Goal: Task Accomplishment & Management: Manage account settings

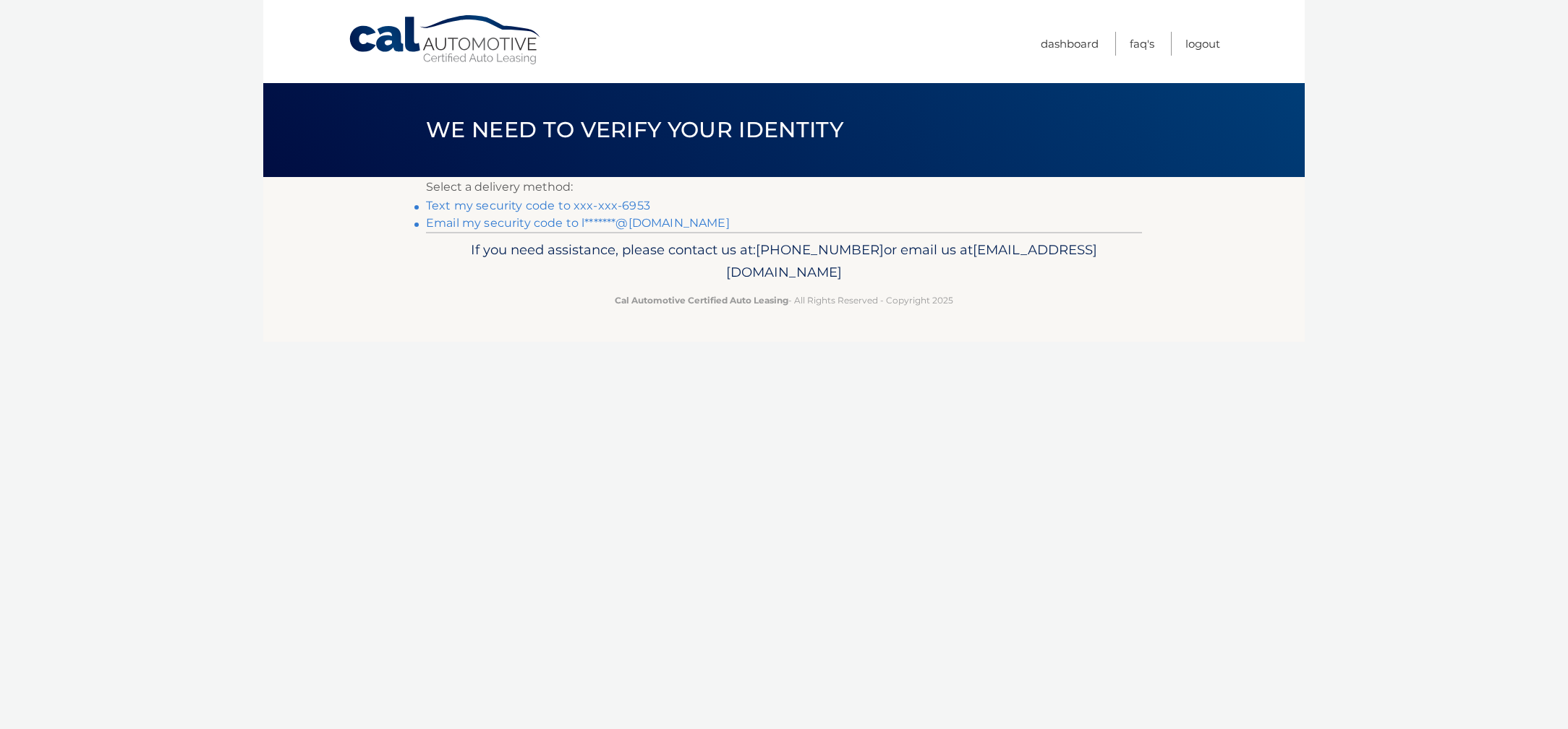
click at [490, 207] on link "Text my security code to xxx-xxx-6953" at bounding box center [538, 205] width 224 height 14
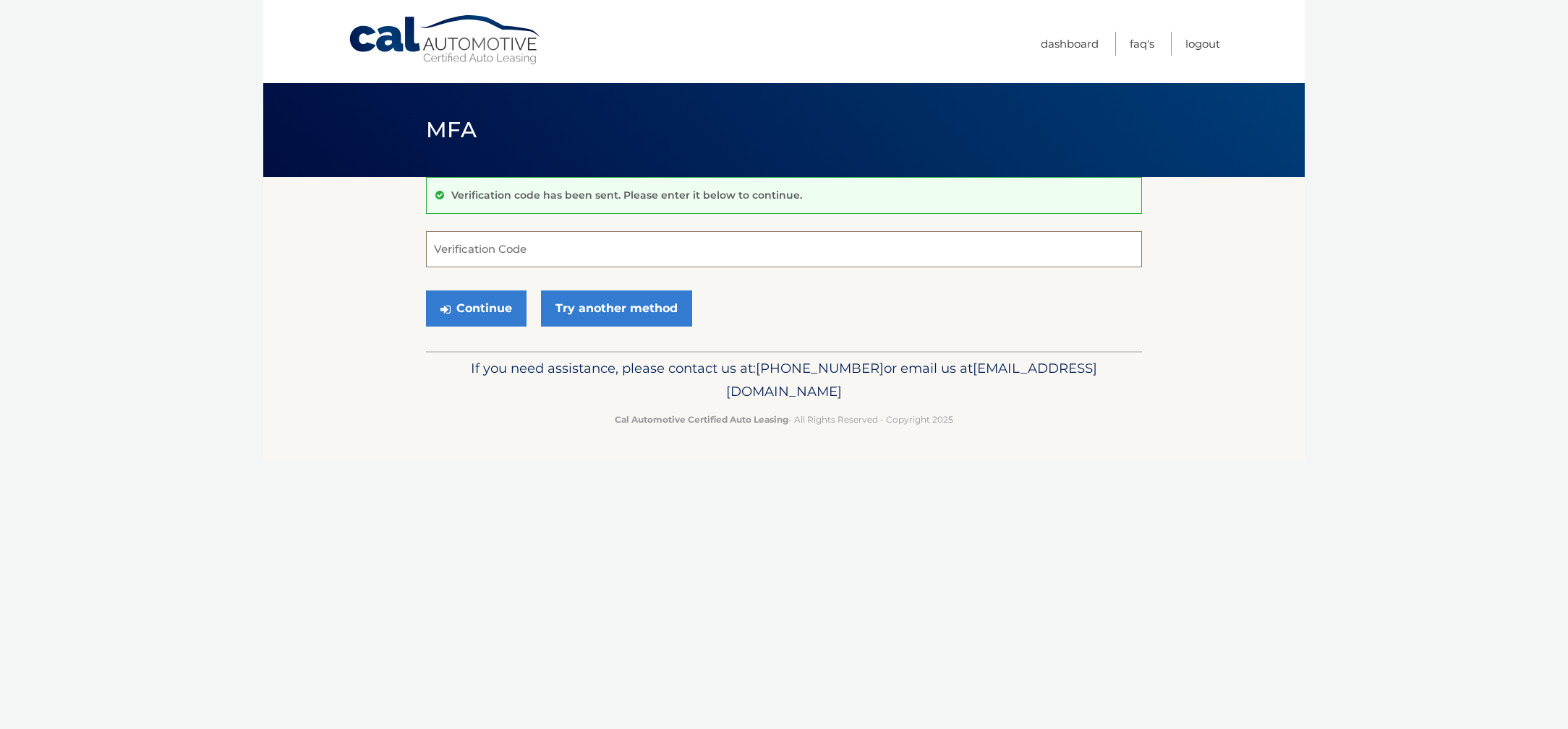
click at [490, 239] on input "Verification Code" at bounding box center [784, 250] width 716 height 36
type input "348512"
click at [485, 304] on button "Continue" at bounding box center [477, 309] width 101 height 36
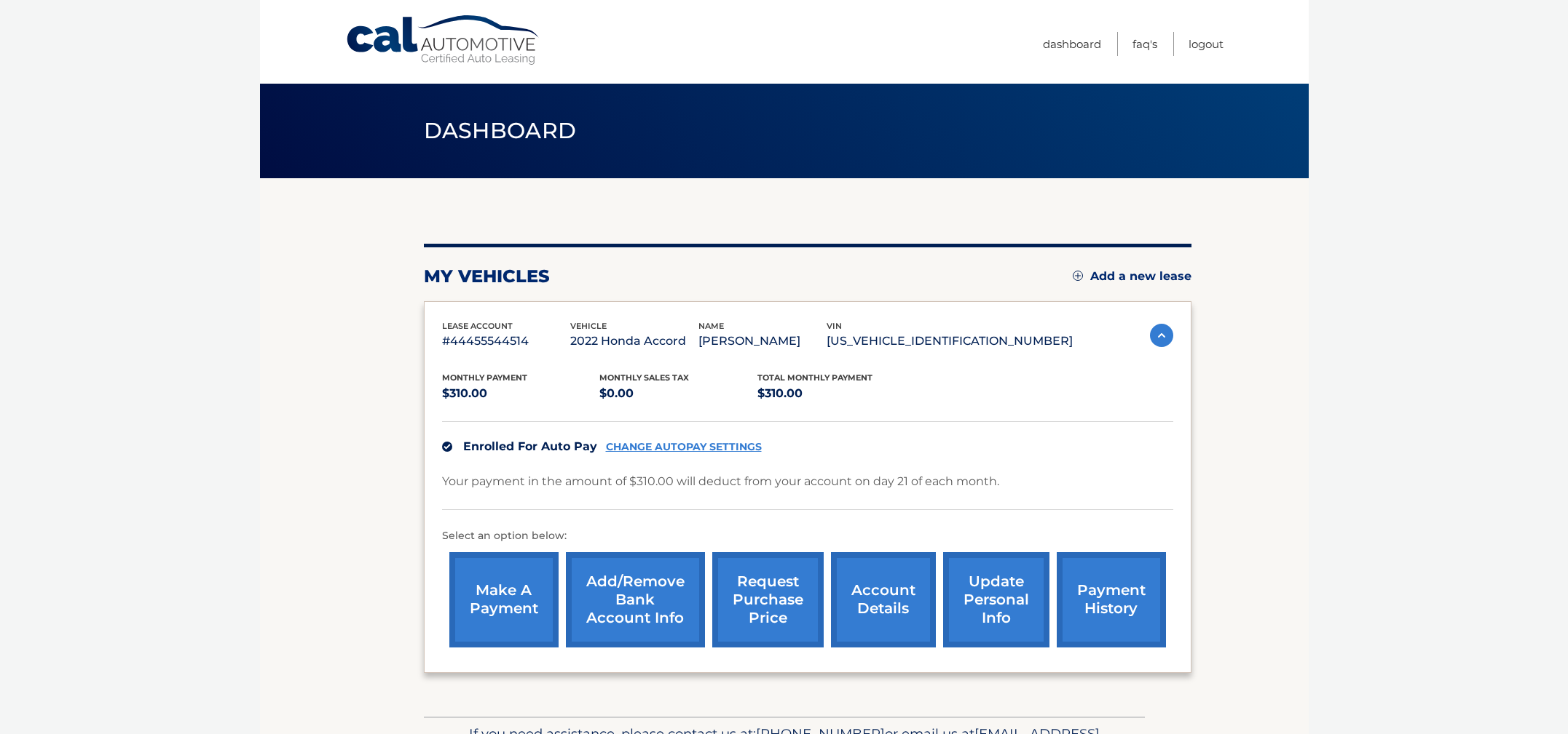
click at [704, 449] on link "CHANGE AUTOPAY SETTINGS" at bounding box center [684, 447] width 156 height 12
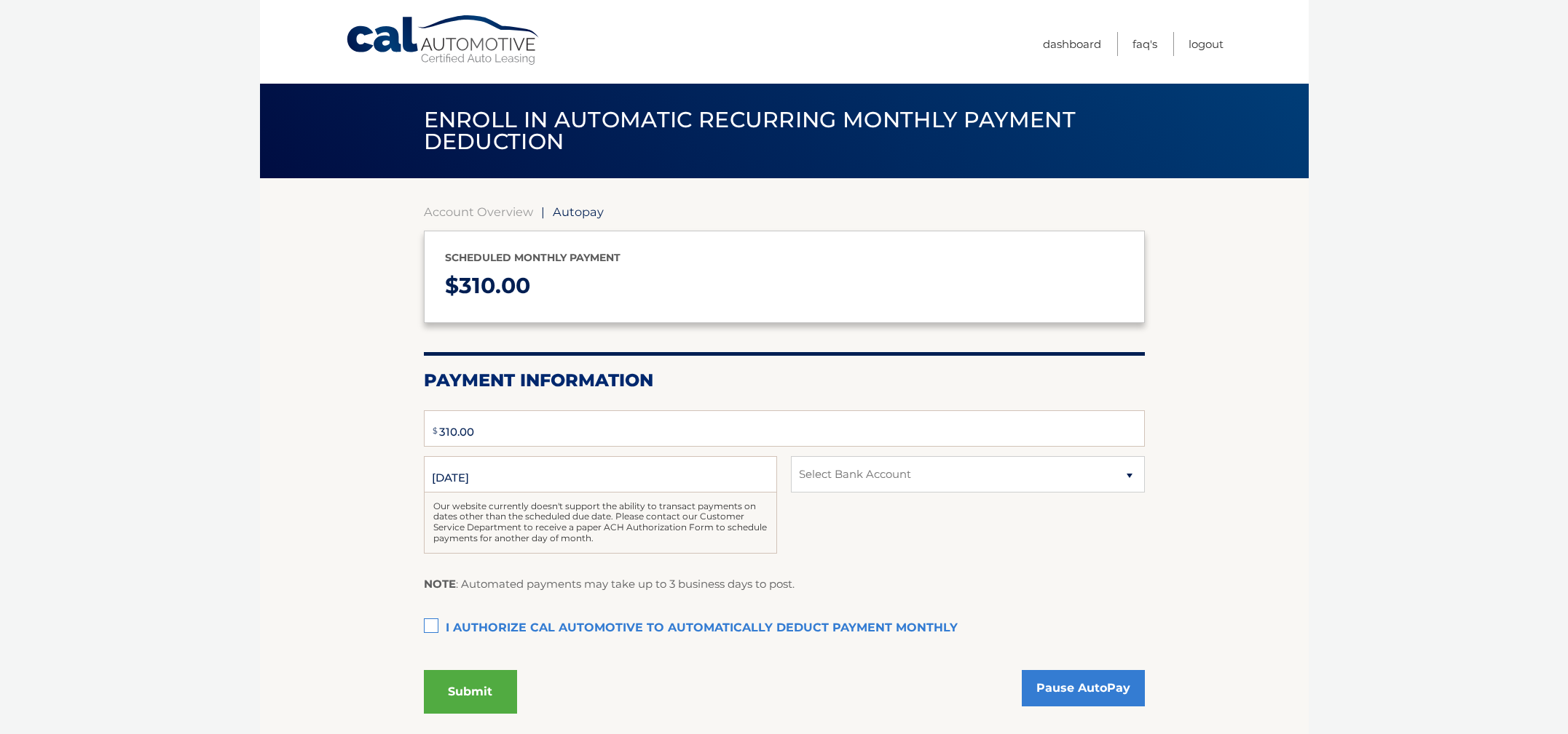
type input "310"
select select "ZjkzNDk0YTEtYTIzMi00NzYyLWIwMzItYTI5YTRjMjBlODBm"
drag, startPoint x: 541, startPoint y: 433, endPoint x: 402, endPoint y: 419, distance: 139.7
click at [402, 419] on section "Account Overview | Autopay Scheduled monthly payment $ 310.00 Payment Informati…" at bounding box center [784, 456] width 1049 height 557
drag, startPoint x: 500, startPoint y: 477, endPoint x: 394, endPoint y: 469, distance: 106.3
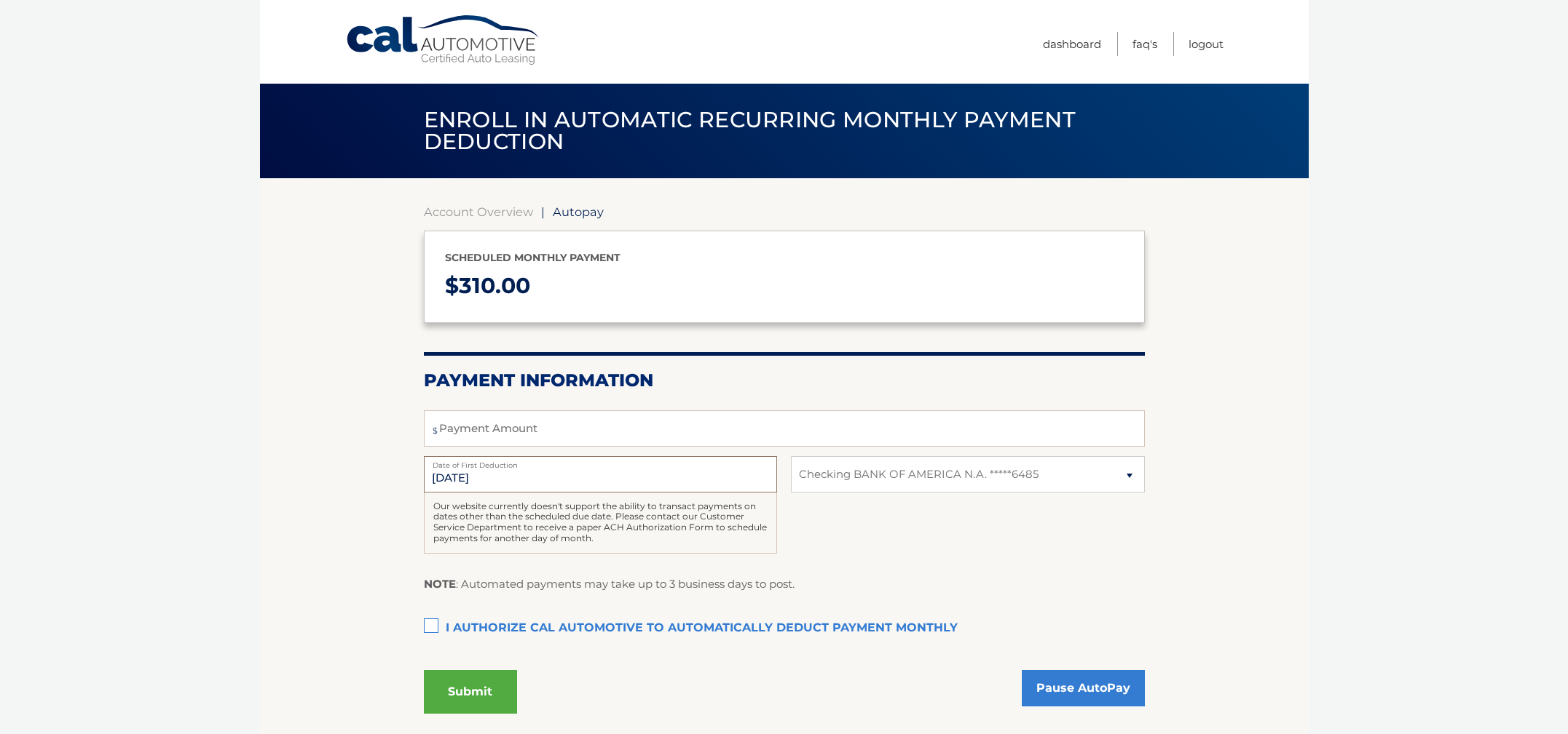
click at [394, 469] on section "Account Overview | Autopay Scheduled monthly payment $ 310.00 Payment Informati…" at bounding box center [784, 456] width 1049 height 557
click at [1046, 466] on select "Select Bank Account Checking BANK OF AMERICA N.A. *****6485" at bounding box center [967, 474] width 353 height 37
click at [791, 456] on select "Select Bank Account Checking BANK OF AMERICA N.A. *****6485" at bounding box center [967, 474] width 353 height 37
click at [1124, 471] on select "Select Bank Account Checking BANK OF AMERICA N.A. *****6485" at bounding box center [967, 474] width 353 height 37
click at [791, 456] on select "Select Bank Account Checking BANK OF AMERICA N.A. *****6485" at bounding box center [967, 474] width 353 height 37
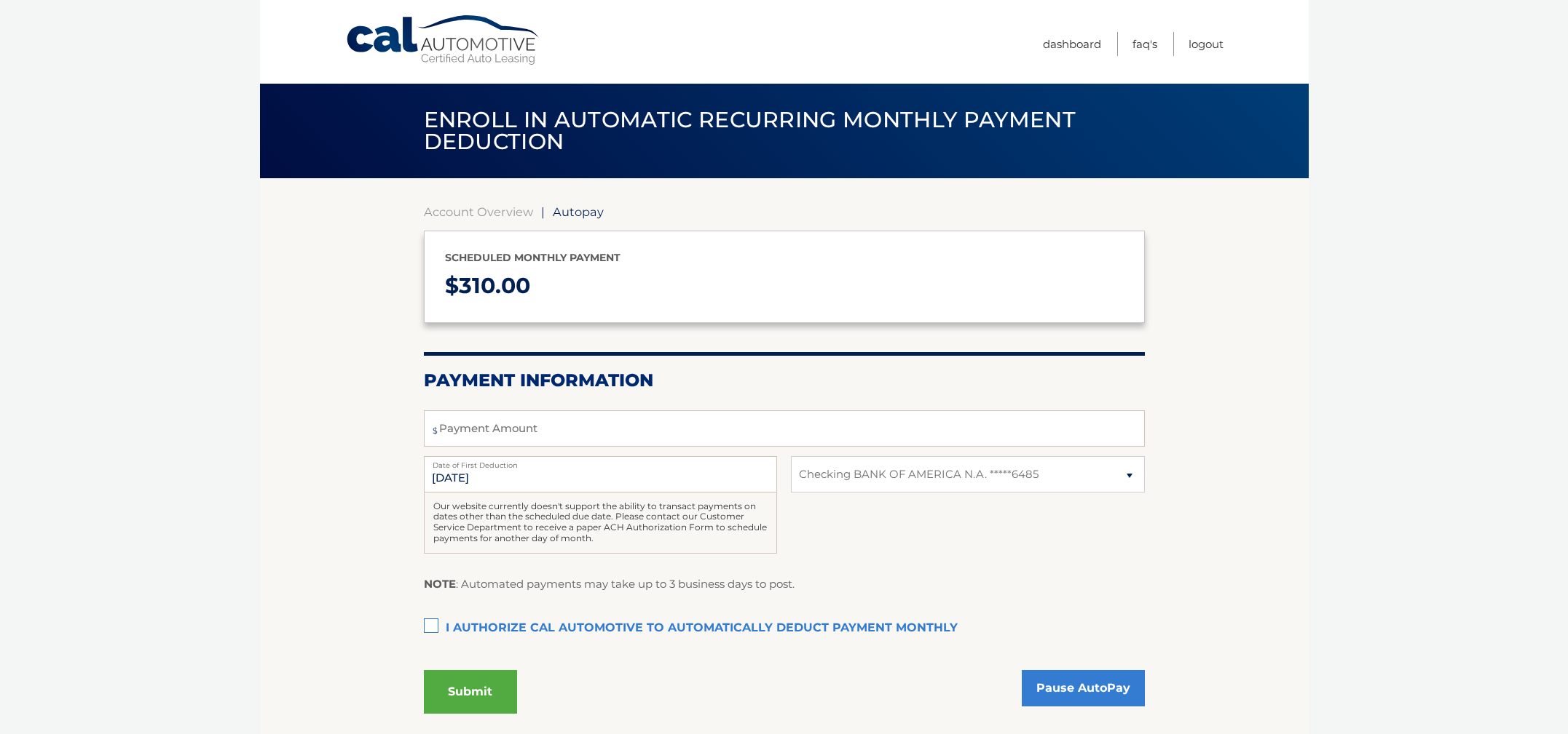
click at [476, 686] on button "Submit" at bounding box center [470, 692] width 93 height 44
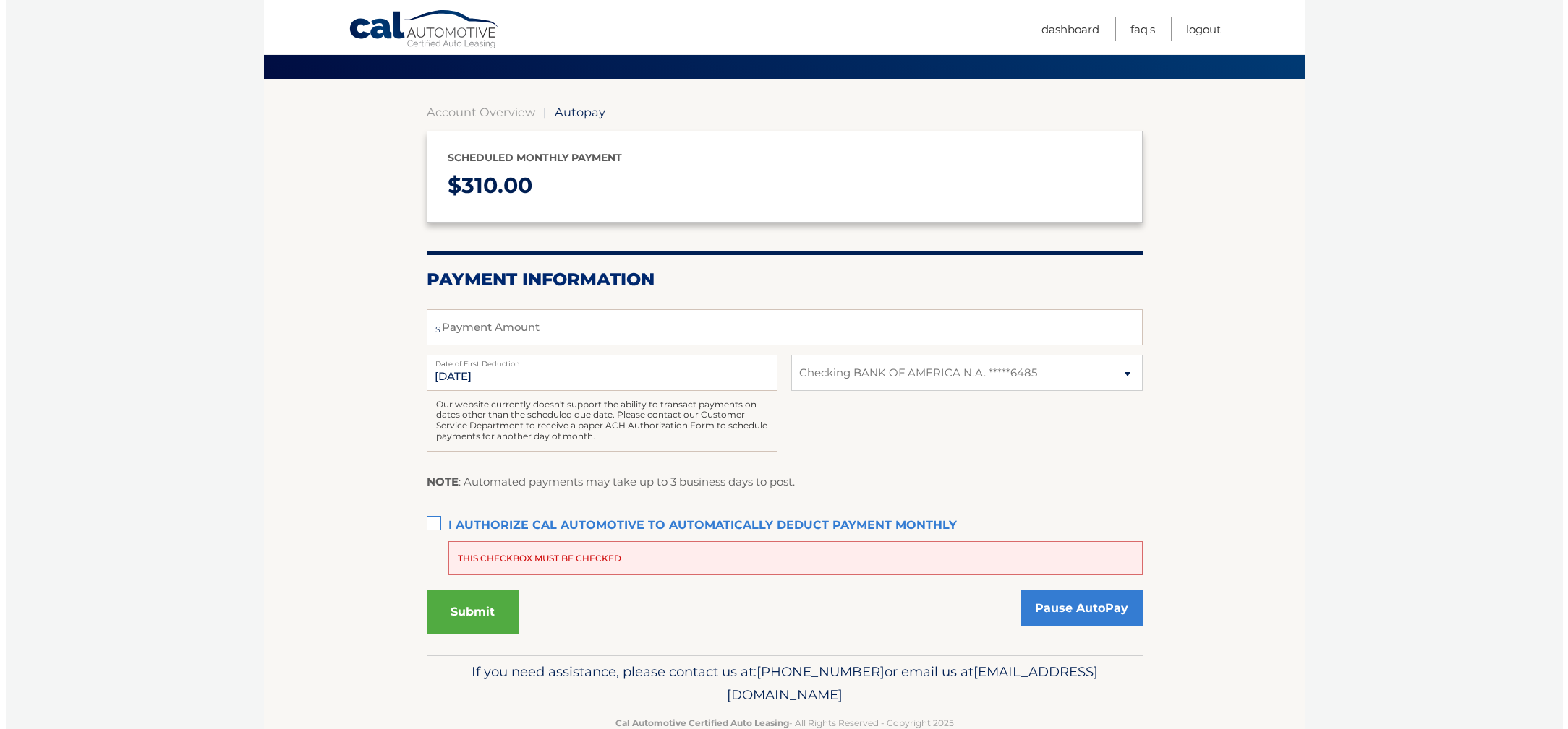
scroll to position [134, 0]
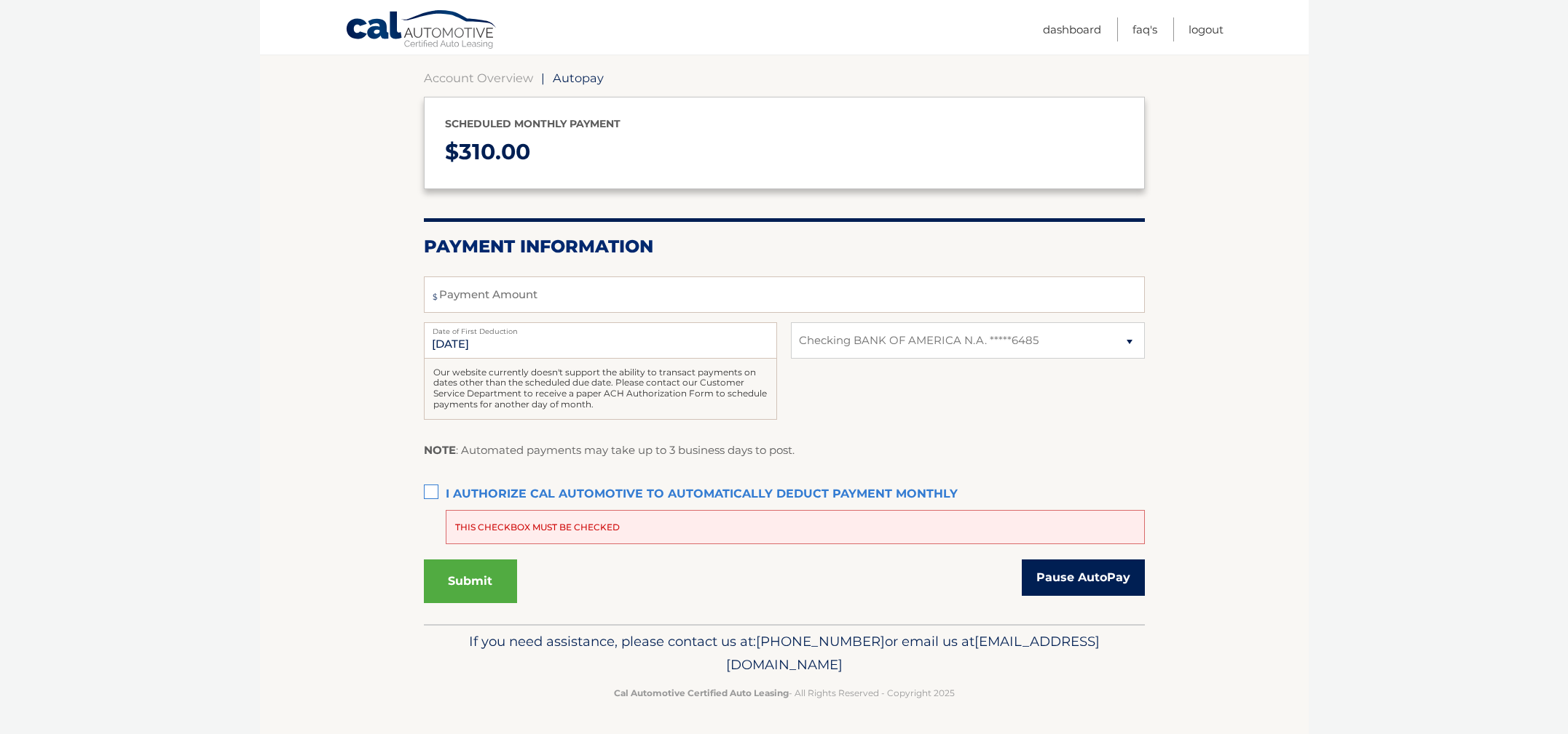
click at [1068, 576] on link "Pause AutoPay" at bounding box center [1083, 578] width 123 height 37
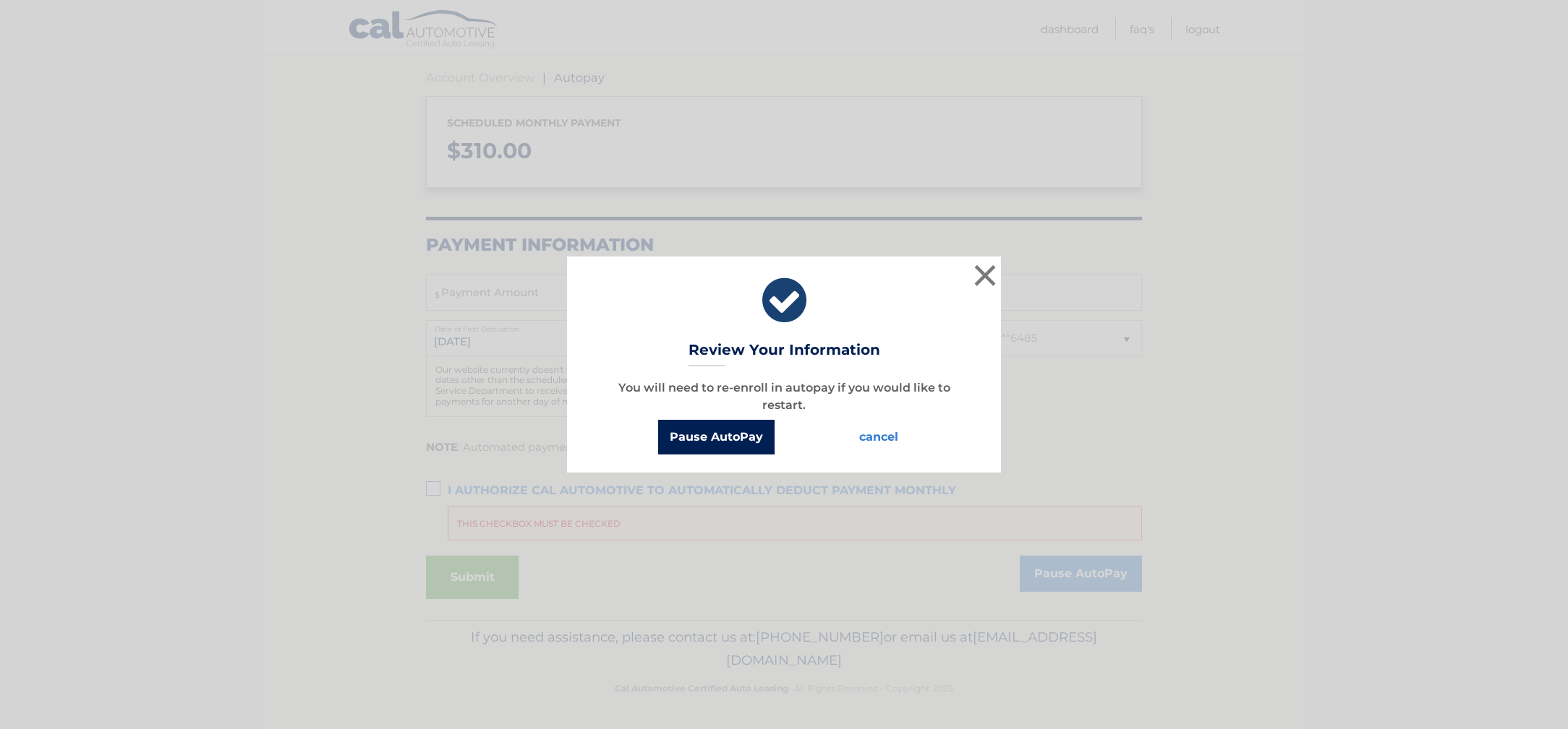
click at [720, 432] on button "Pause AutoPay" at bounding box center [716, 438] width 117 height 35
click at [709, 434] on button "Pause AutoPay" at bounding box center [716, 438] width 117 height 35
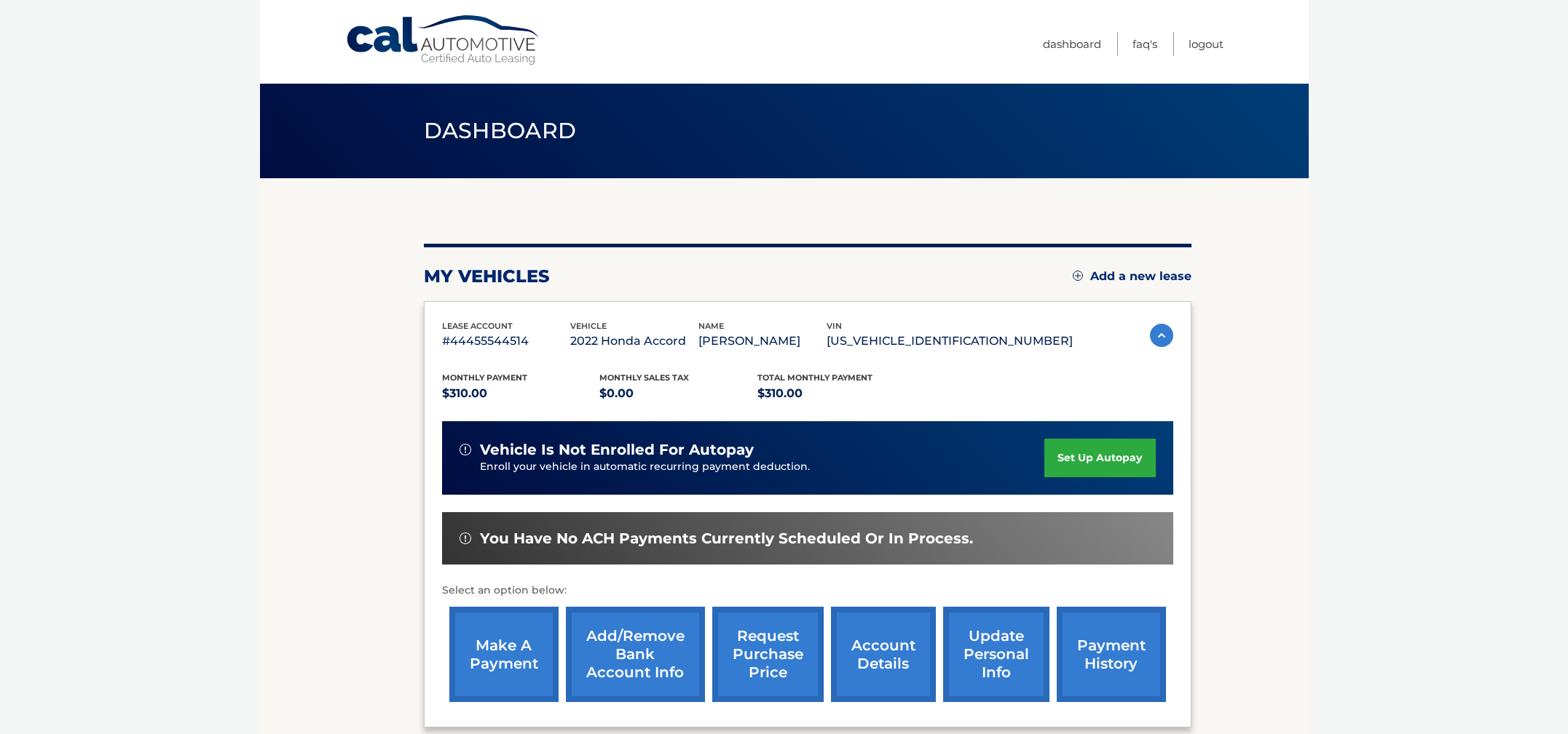
click at [1159, 339] on img at bounding box center [1162, 336] width 23 height 23
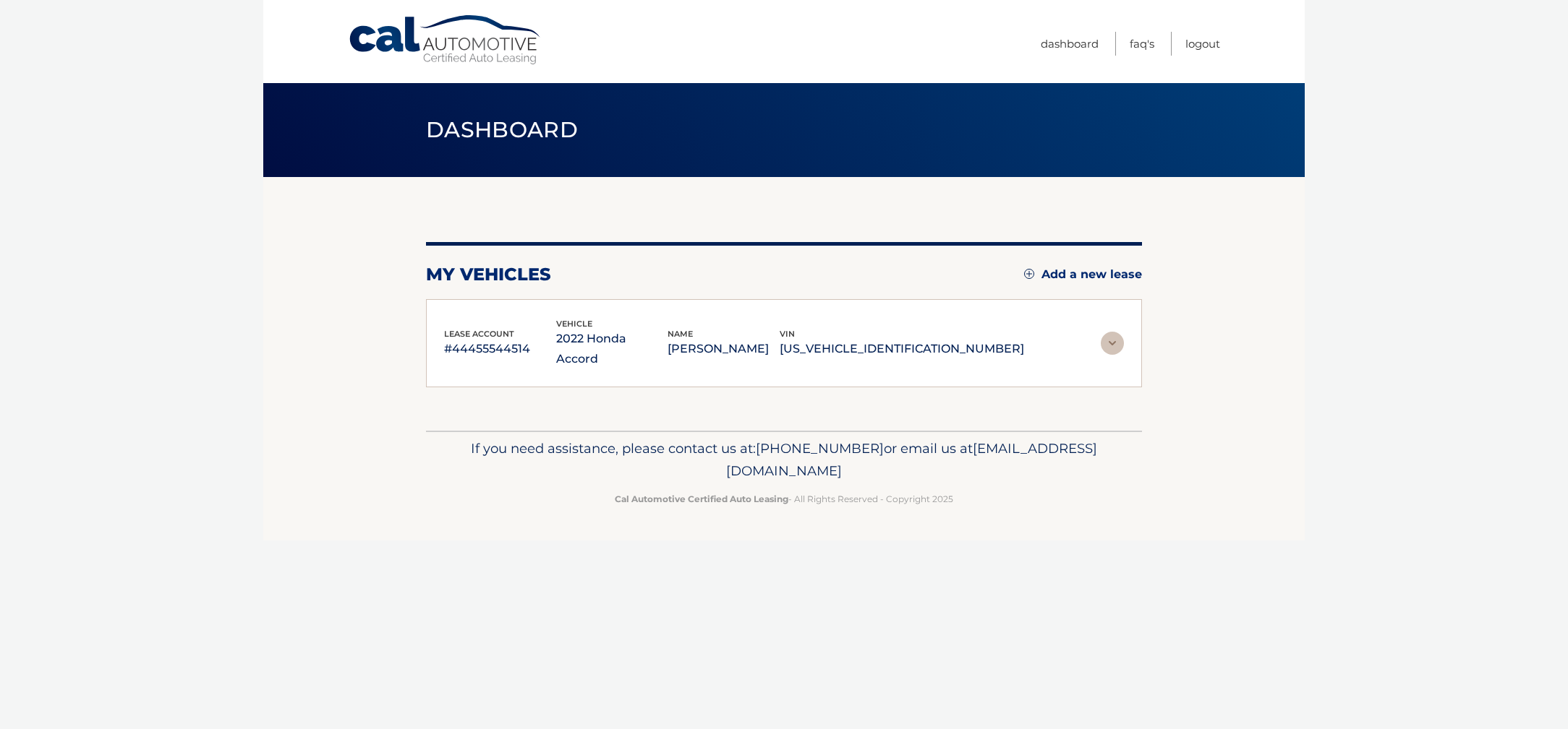
click at [1117, 333] on img at bounding box center [1112, 344] width 23 height 23
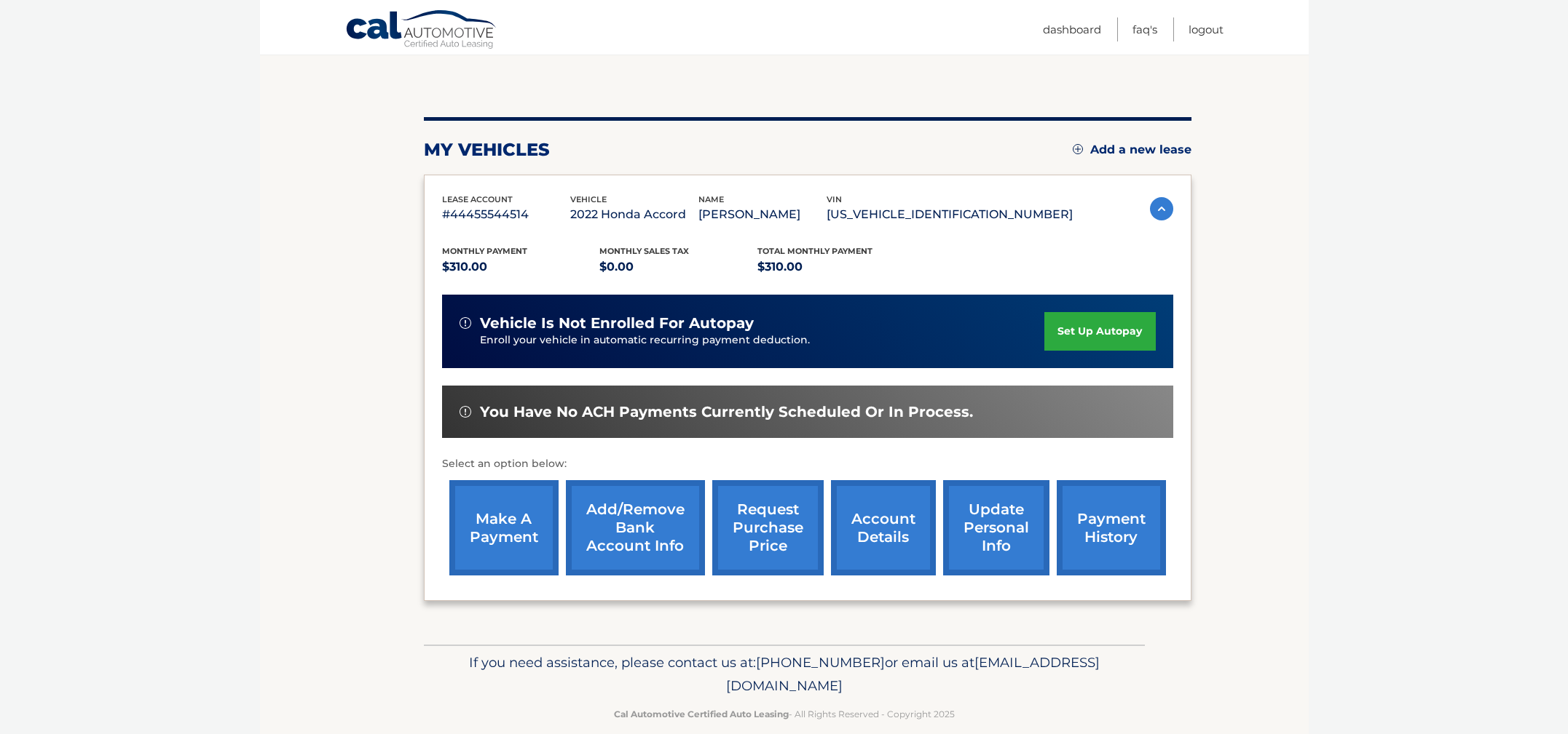
scroll to position [147, 0]
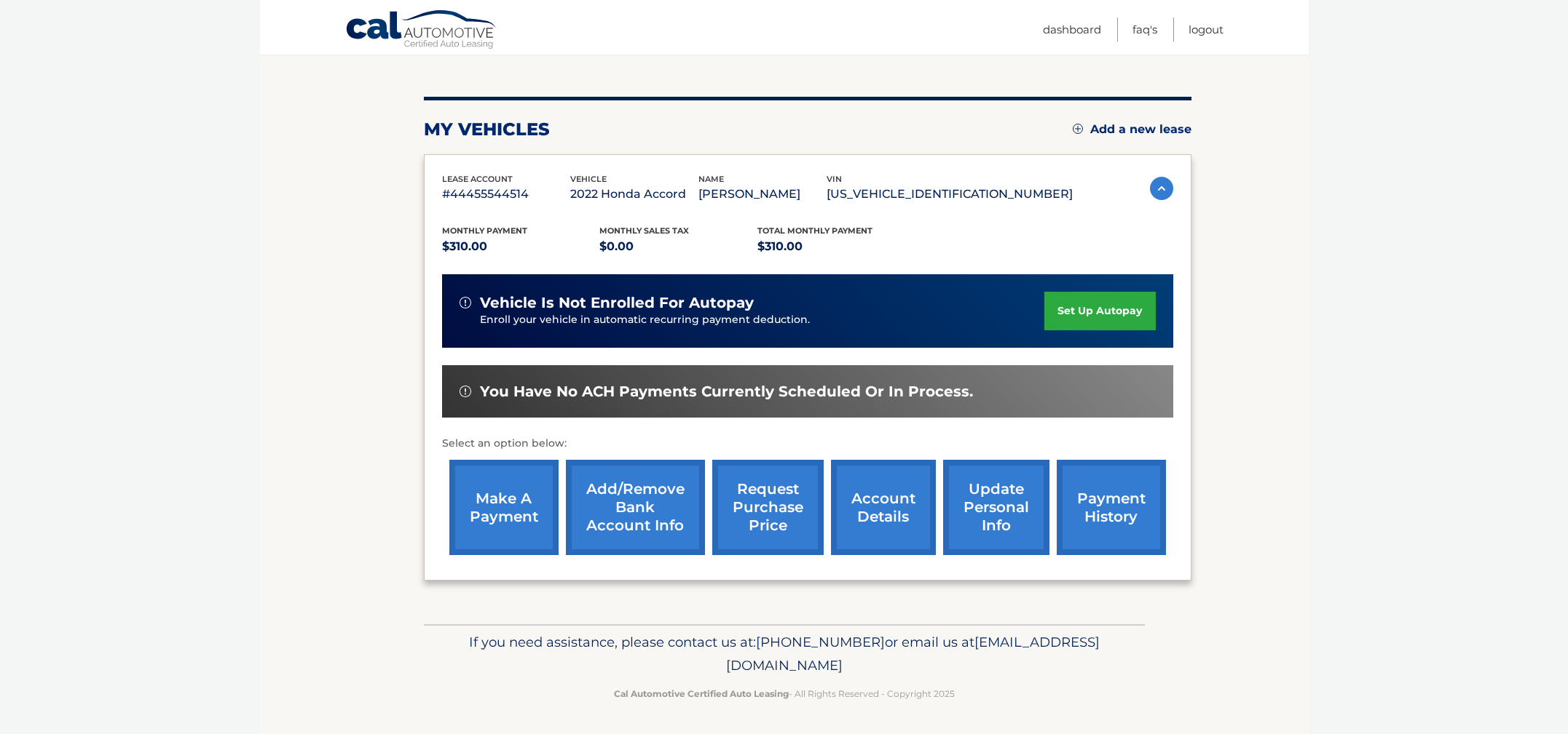
click at [611, 511] on link "Add/Remove bank account info" at bounding box center [635, 507] width 139 height 95
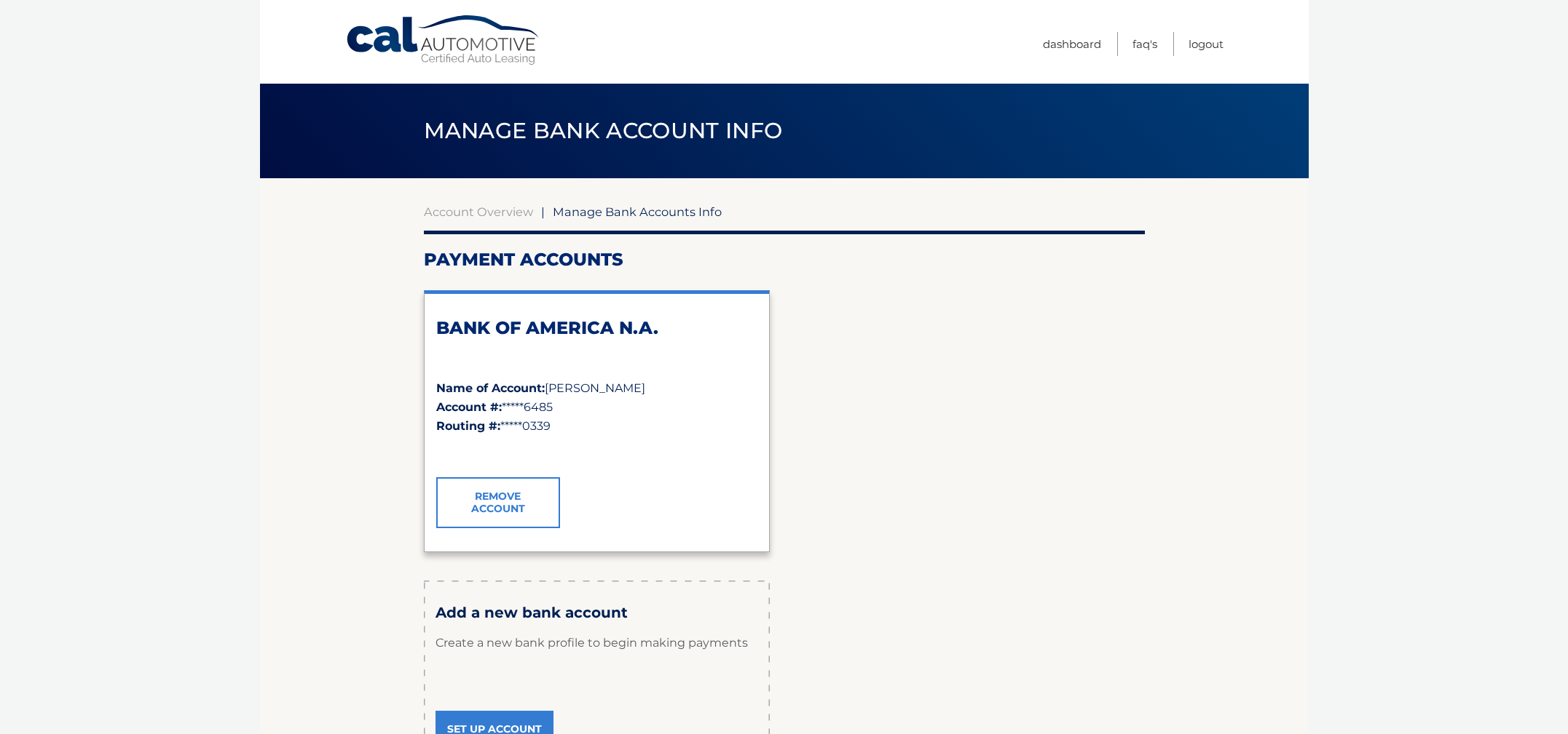
click at [484, 502] on link "Remove Account" at bounding box center [497, 502] width 124 height 51
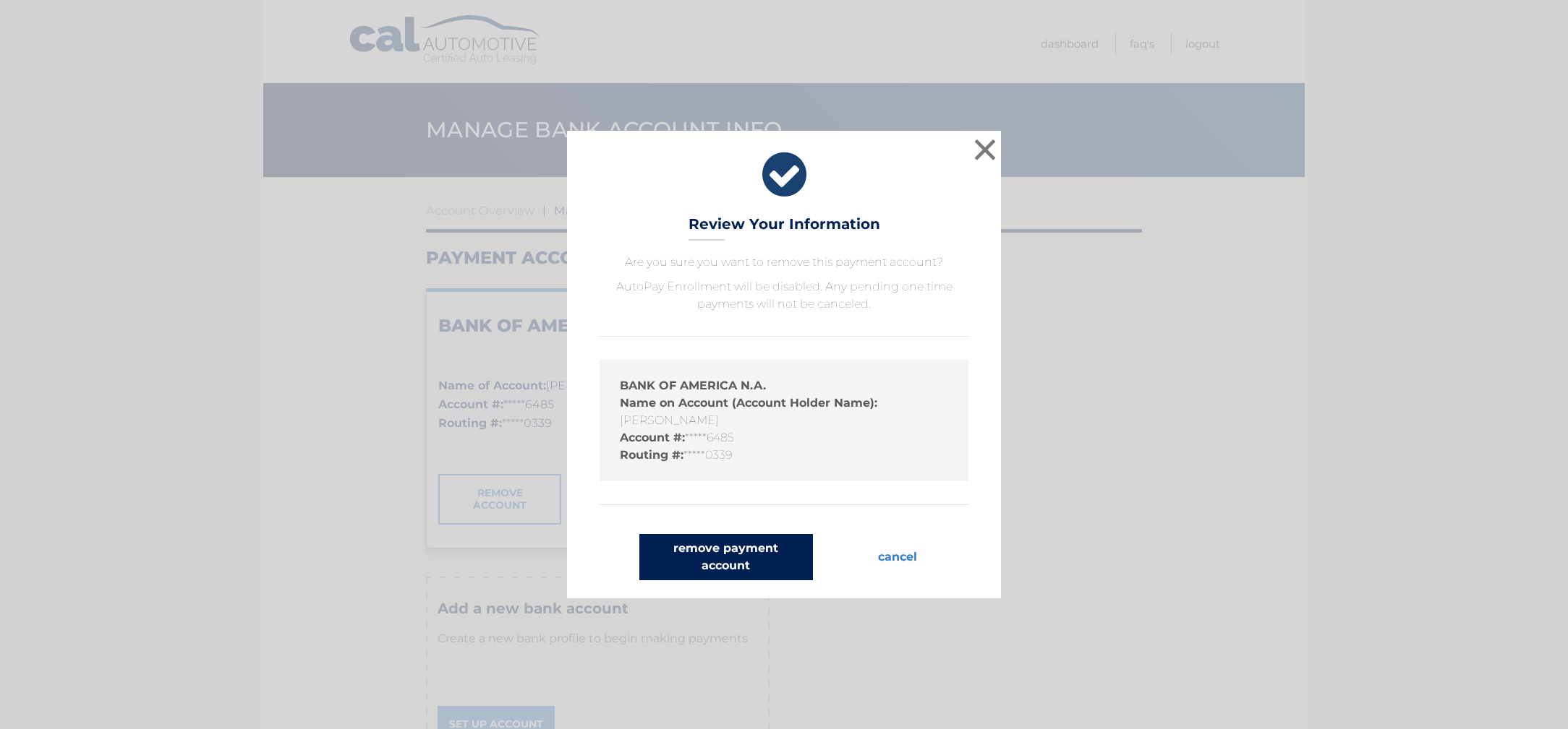
click at [739, 554] on button "remove payment account" at bounding box center [726, 557] width 173 height 47
click at [710, 558] on button "remove payment account" at bounding box center [726, 557] width 173 height 47
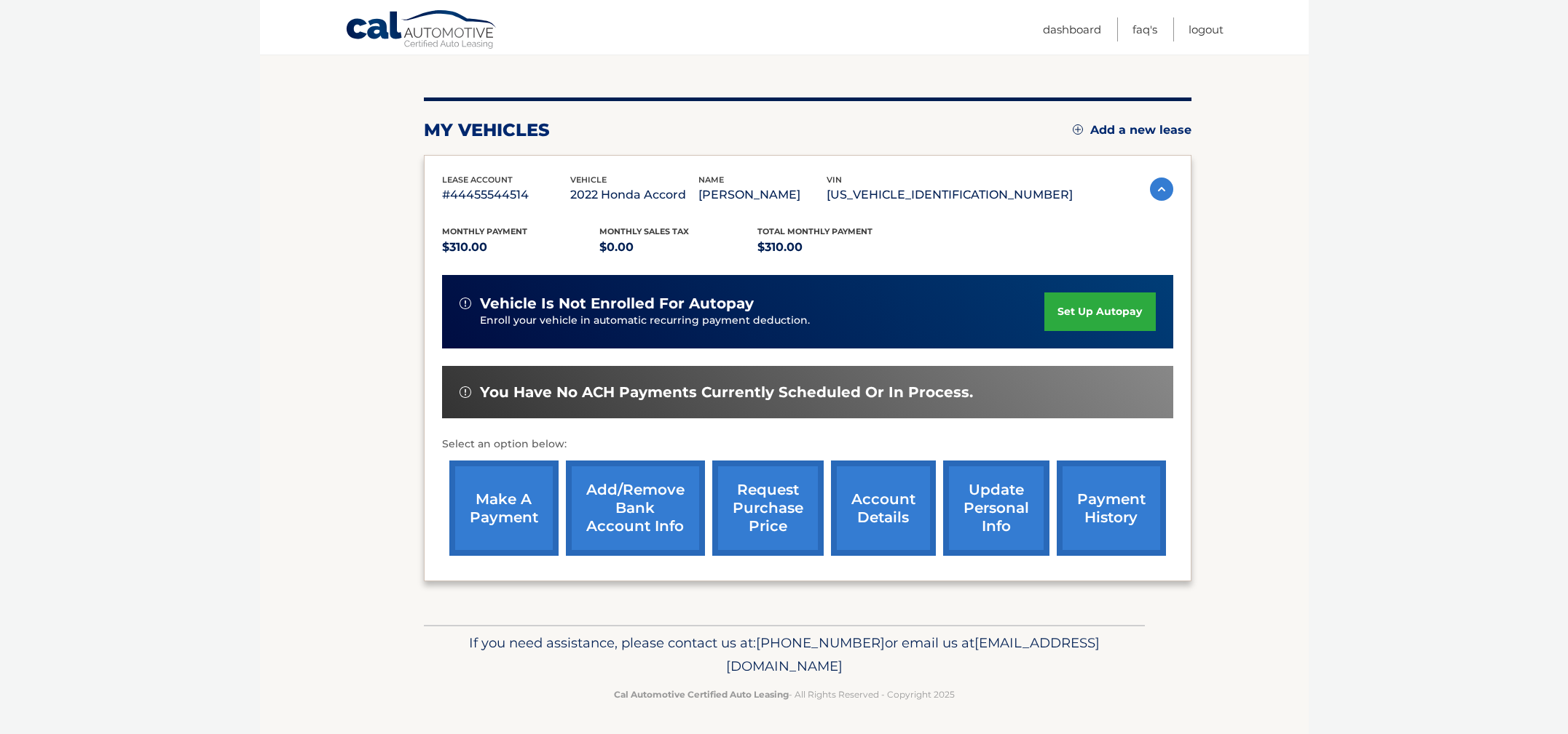
scroll to position [147, 0]
click at [497, 524] on link "make a payment" at bounding box center [503, 507] width 109 height 95
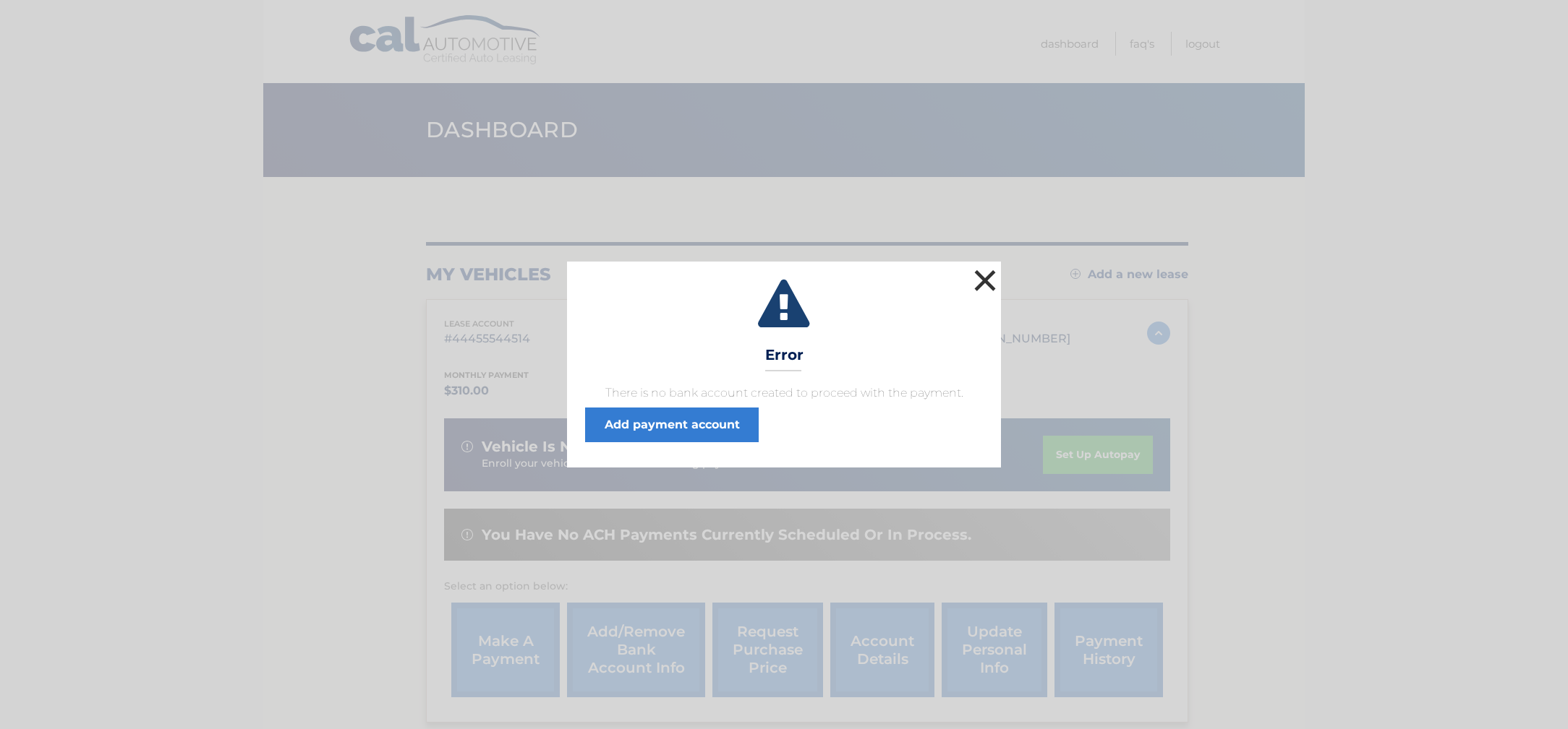
click at [989, 279] on button "×" at bounding box center [985, 280] width 29 height 29
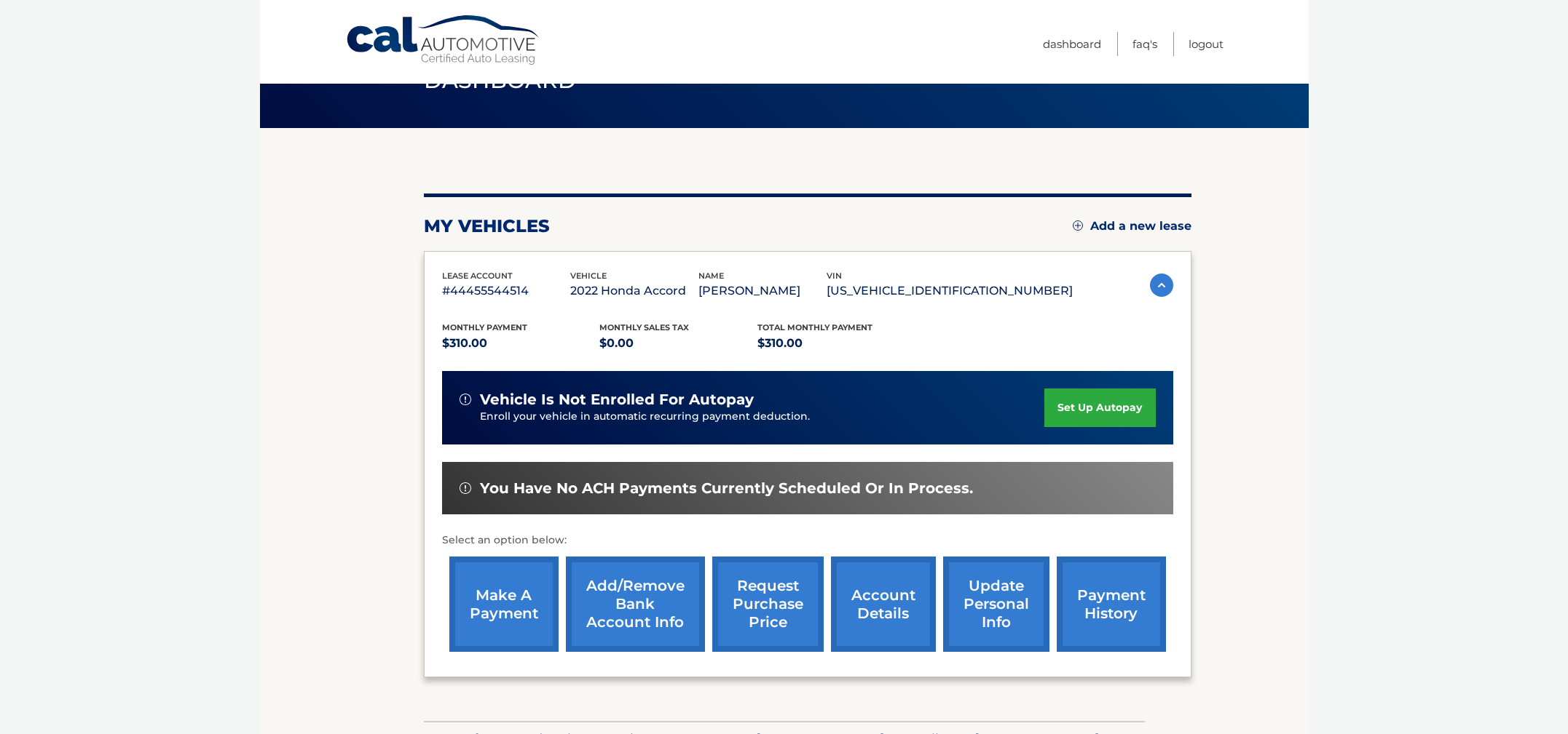
scroll to position [63, 0]
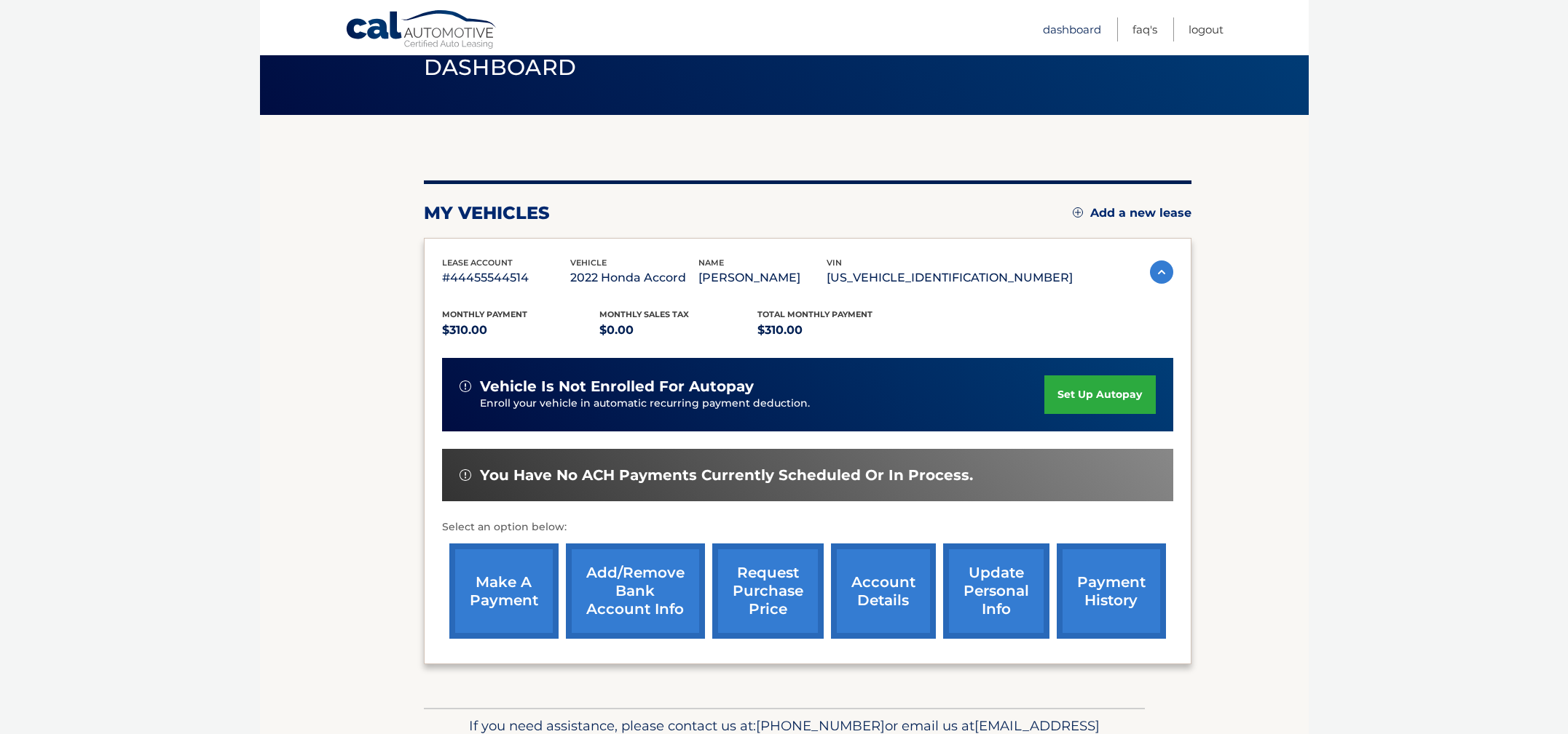
click at [1063, 31] on link "Dashboard" at bounding box center [1071, 29] width 58 height 24
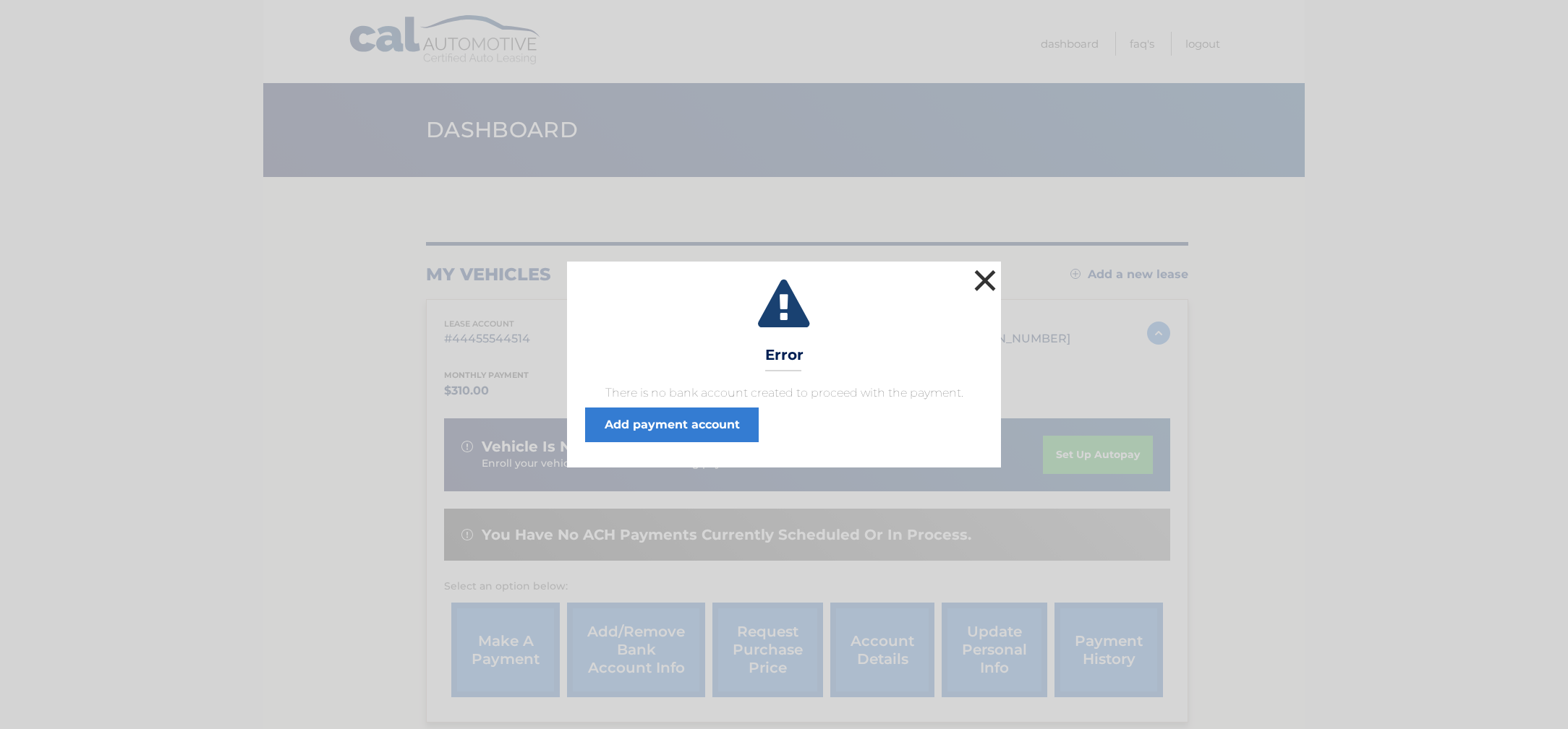
click at [986, 281] on button "×" at bounding box center [985, 280] width 29 height 29
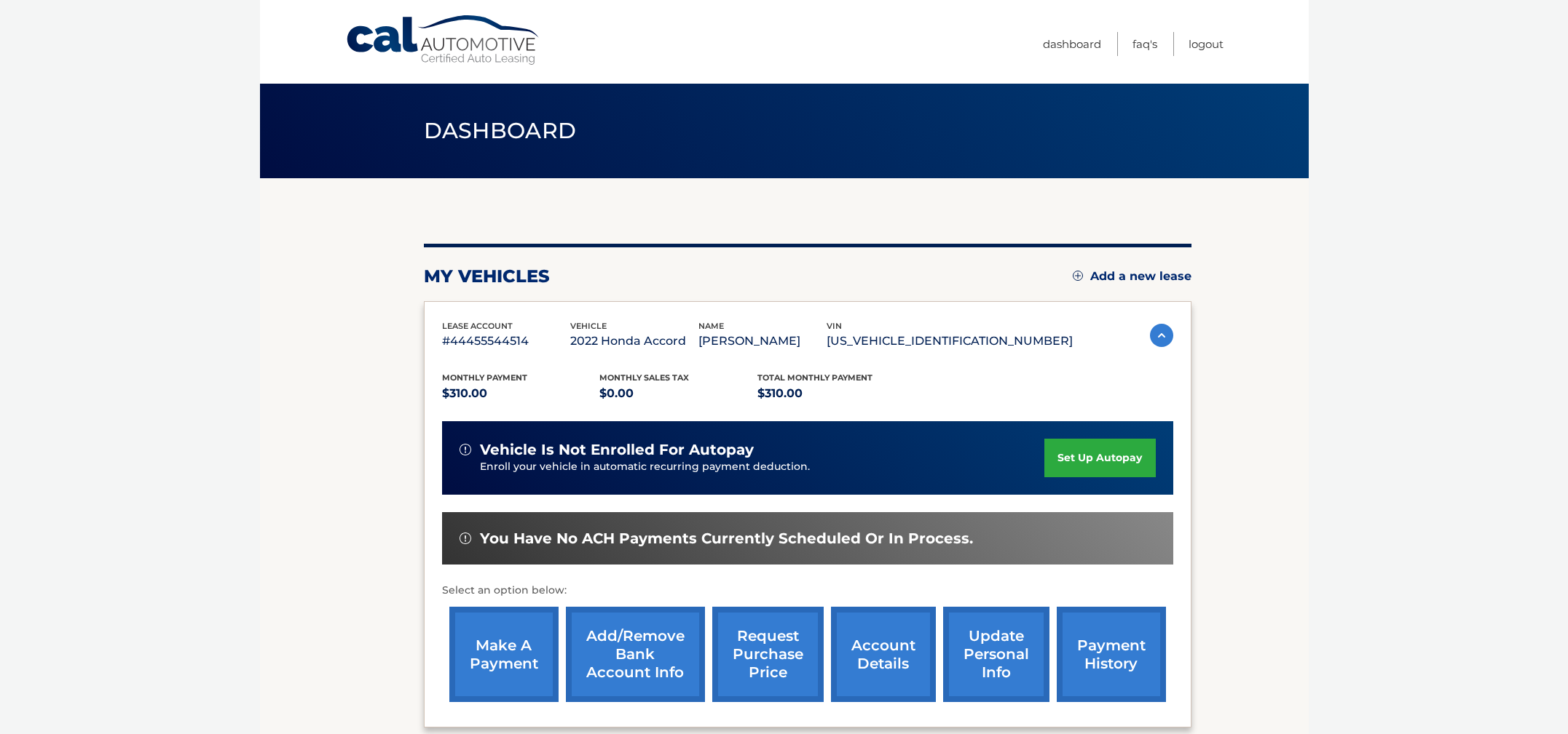
click at [901, 653] on link "account details" at bounding box center [883, 655] width 105 height 95
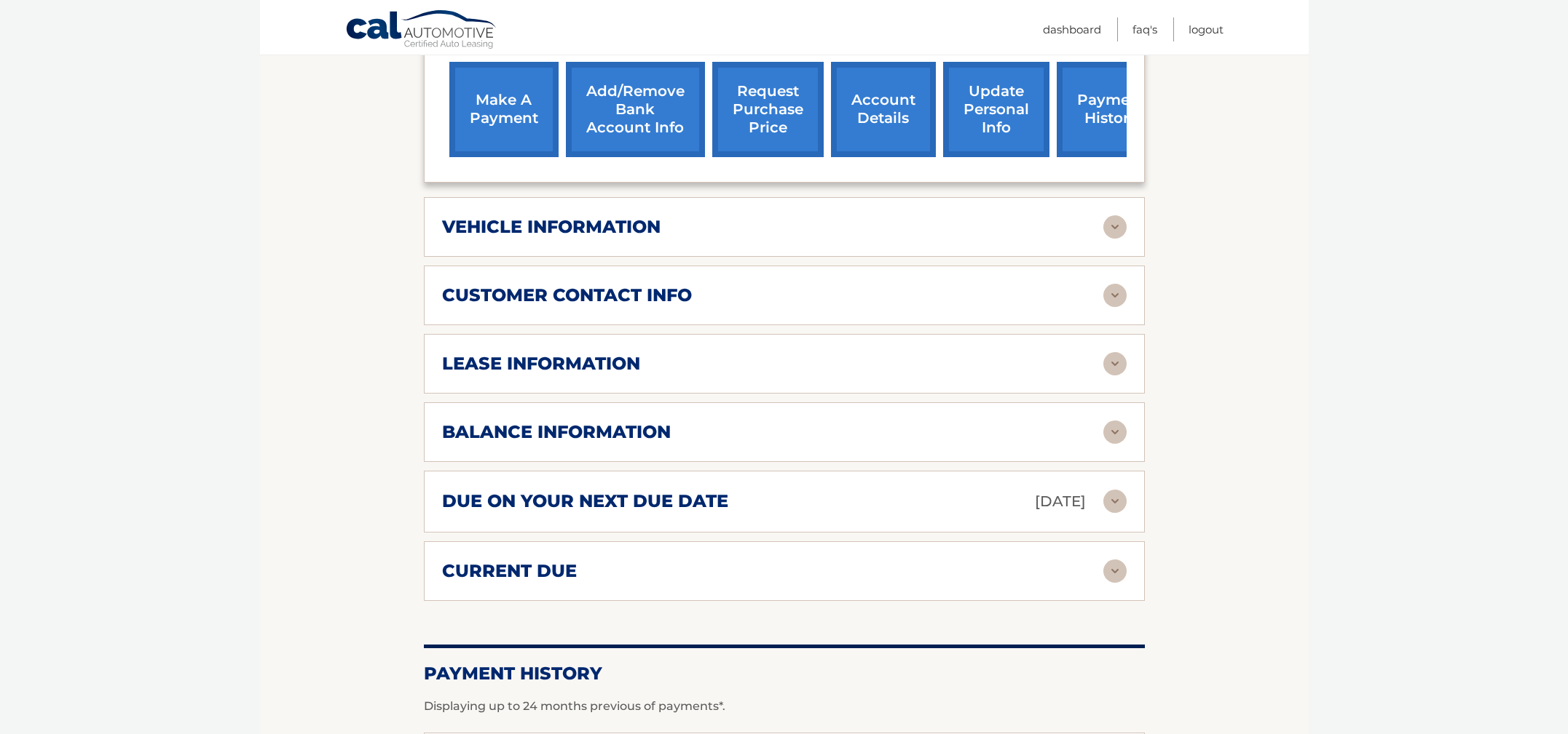
scroll to position [592, 0]
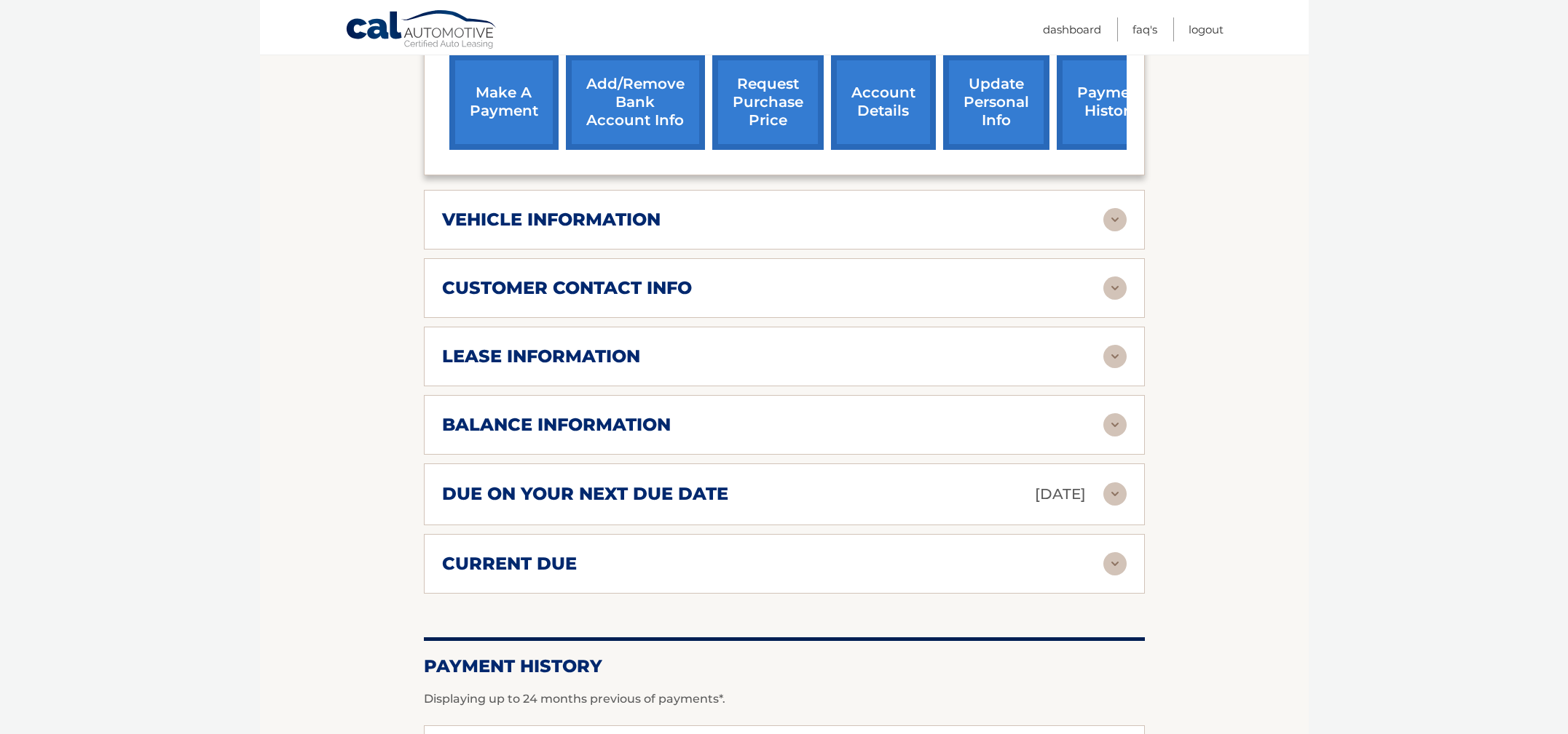
click at [1115, 208] on img at bounding box center [1115, 220] width 23 height 23
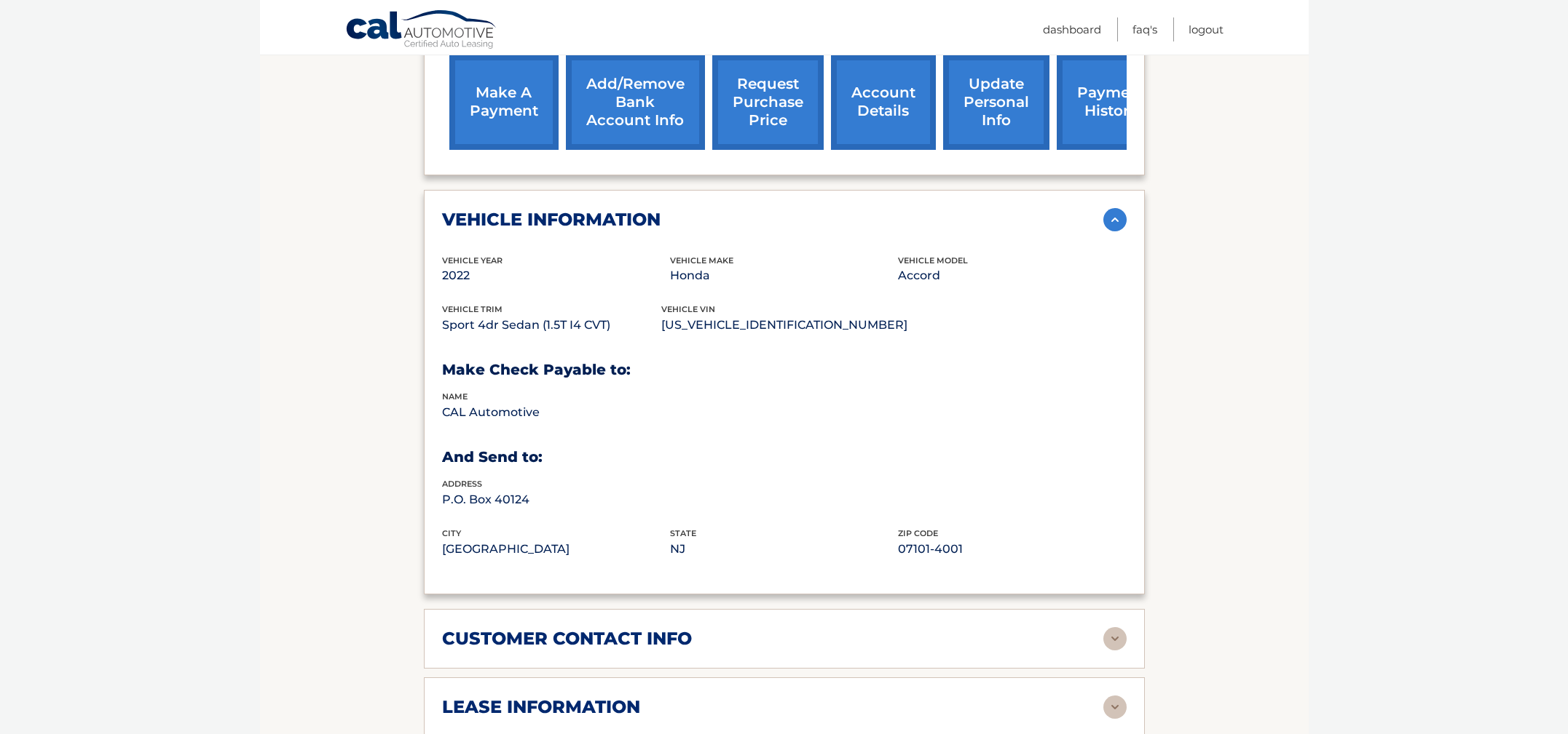
click at [1115, 208] on img at bounding box center [1115, 220] width 23 height 23
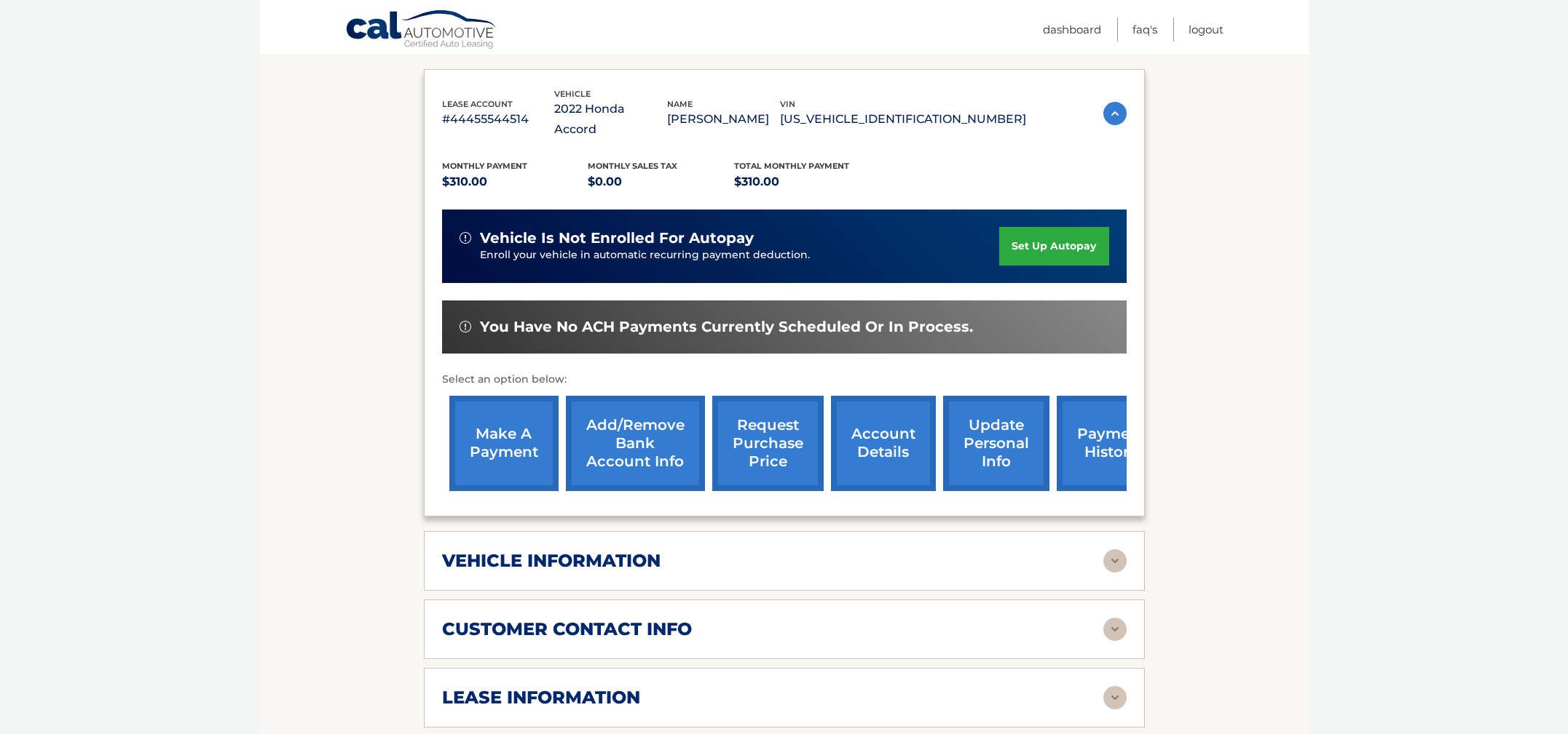
scroll to position [0, 0]
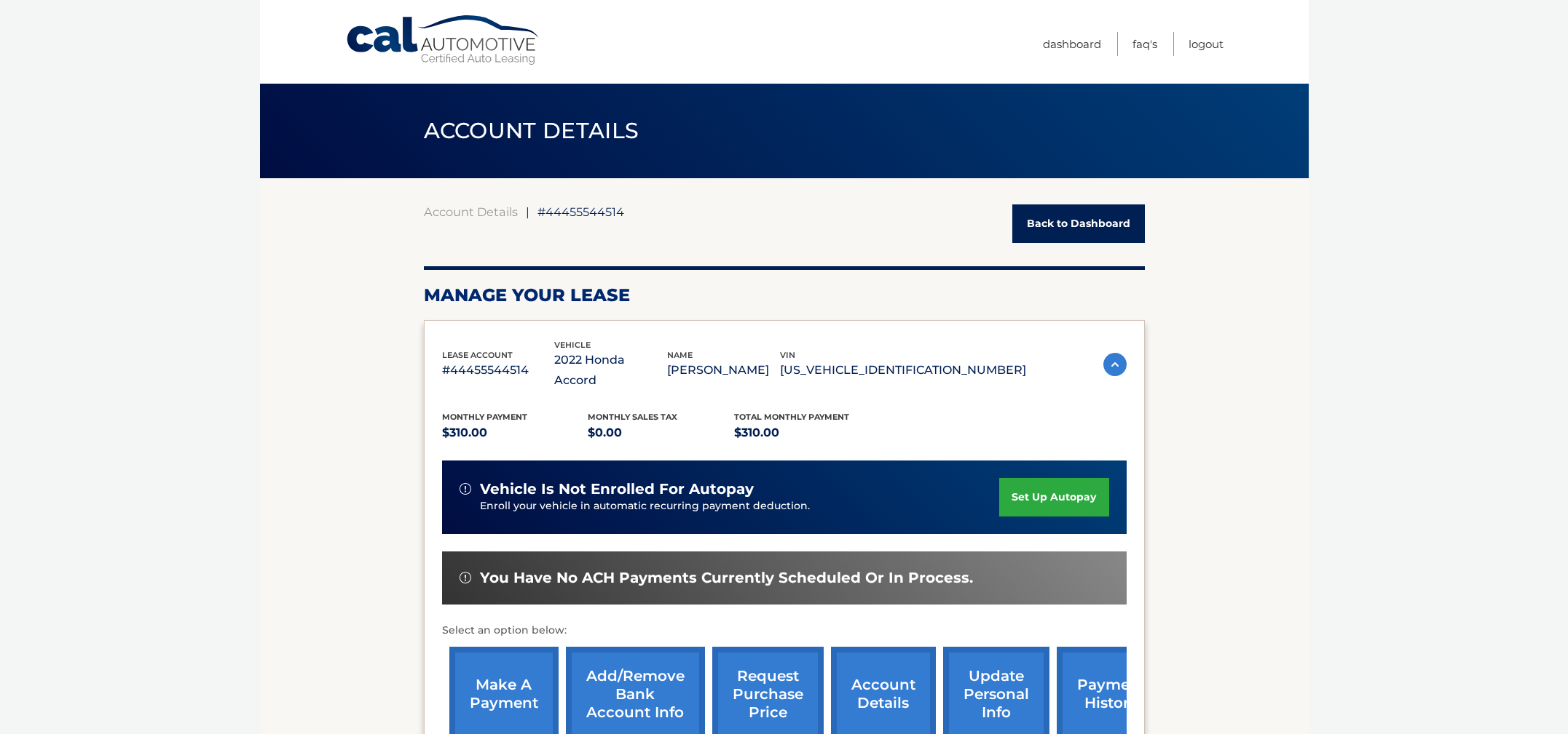
click at [1084, 236] on link "Back to Dashboard" at bounding box center [1078, 224] width 133 height 39
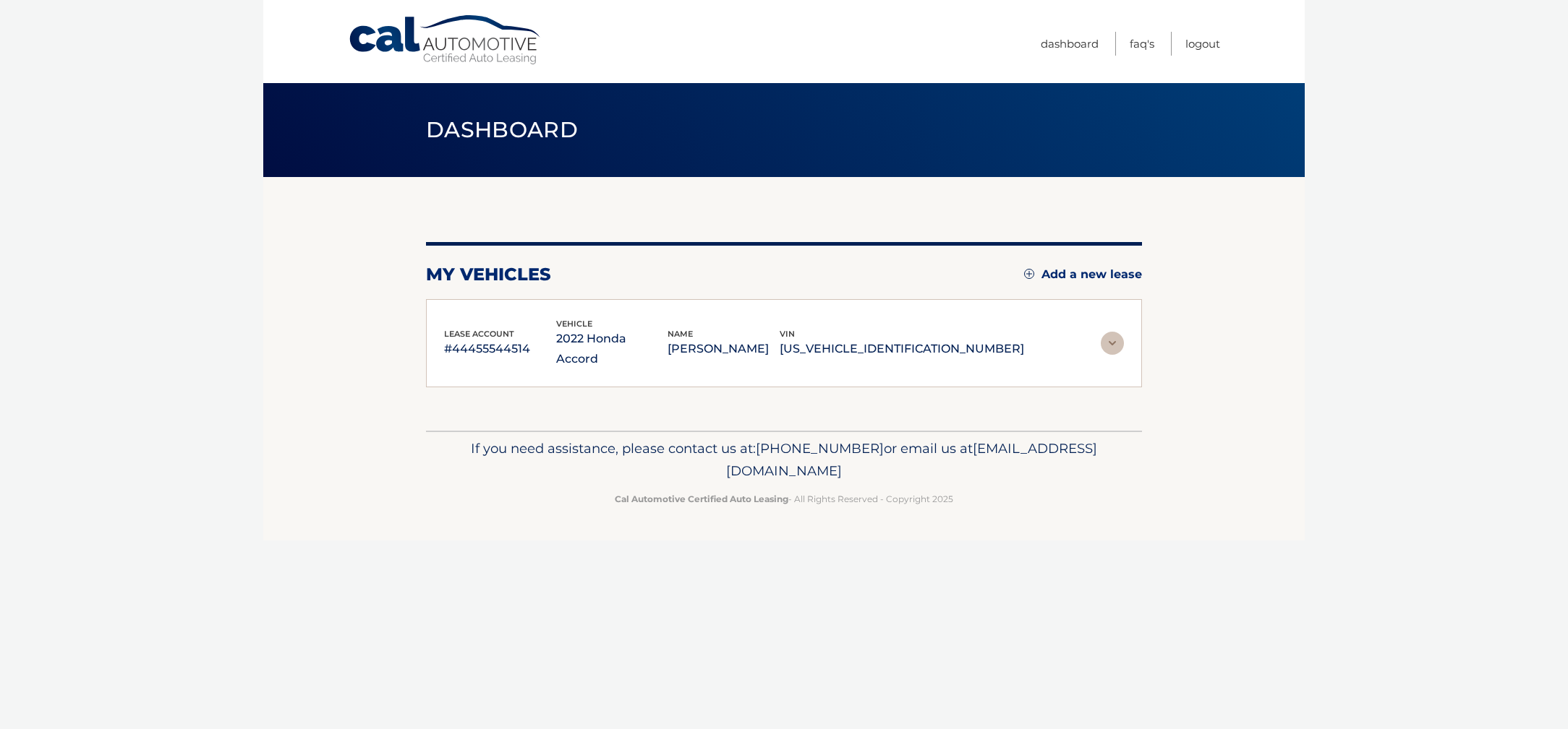
click at [965, 256] on div "my vehicles Add a new lease lease account #44455544514 vehicle 2022 Honda Accor…" at bounding box center [784, 314] width 716 height 145
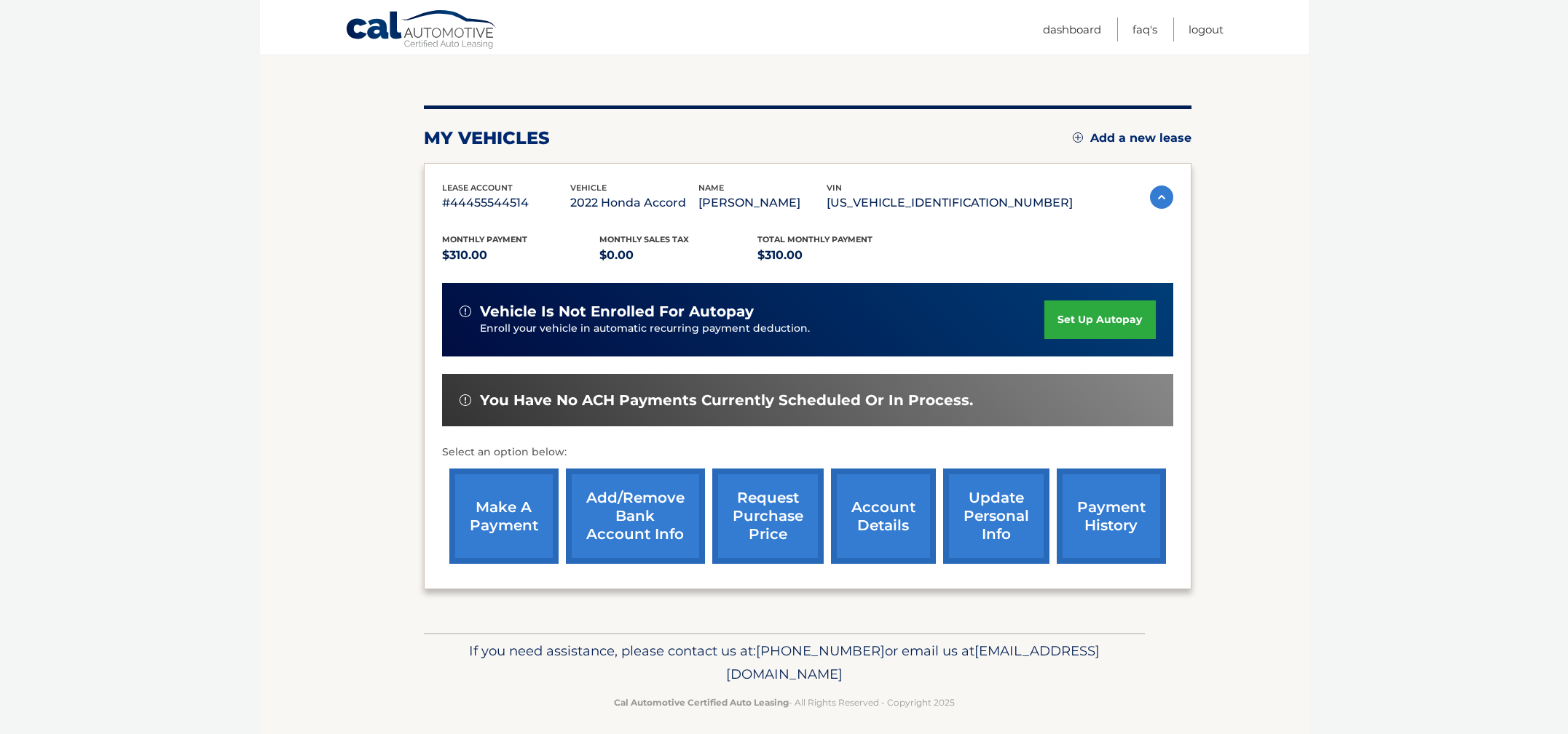
scroll to position [147, 0]
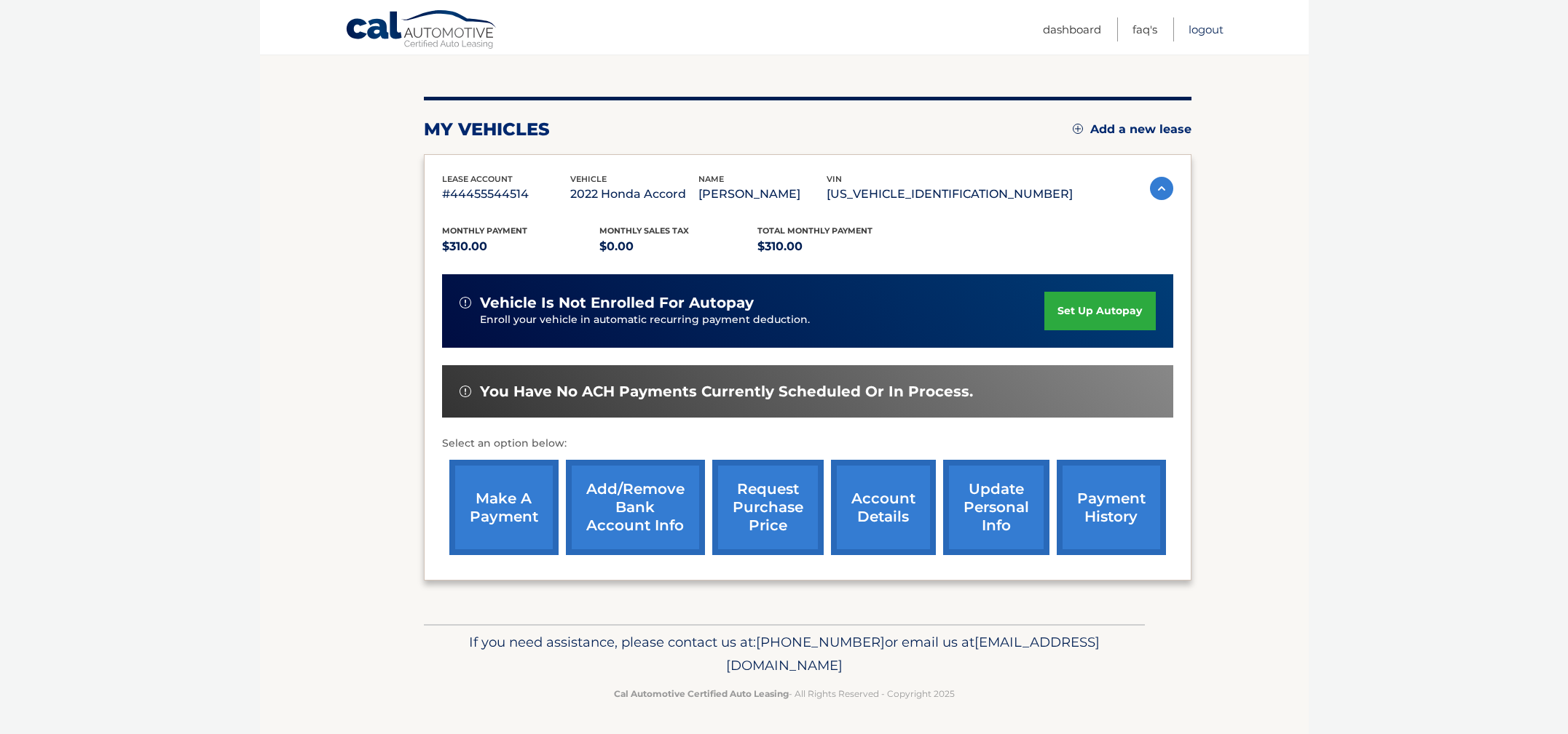
click at [1208, 33] on link "Logout" at bounding box center [1206, 29] width 35 height 24
